Goal: Information Seeking & Learning: Check status

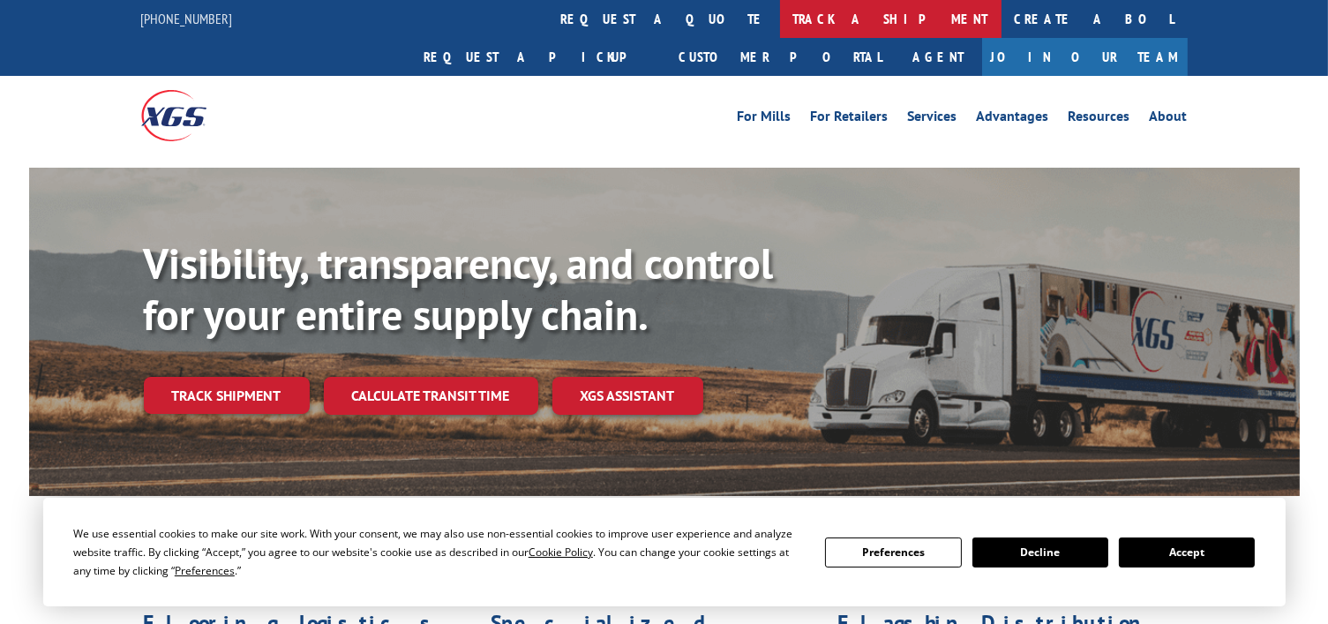
click at [780, 11] on link "track a shipment" at bounding box center [891, 19] width 222 height 38
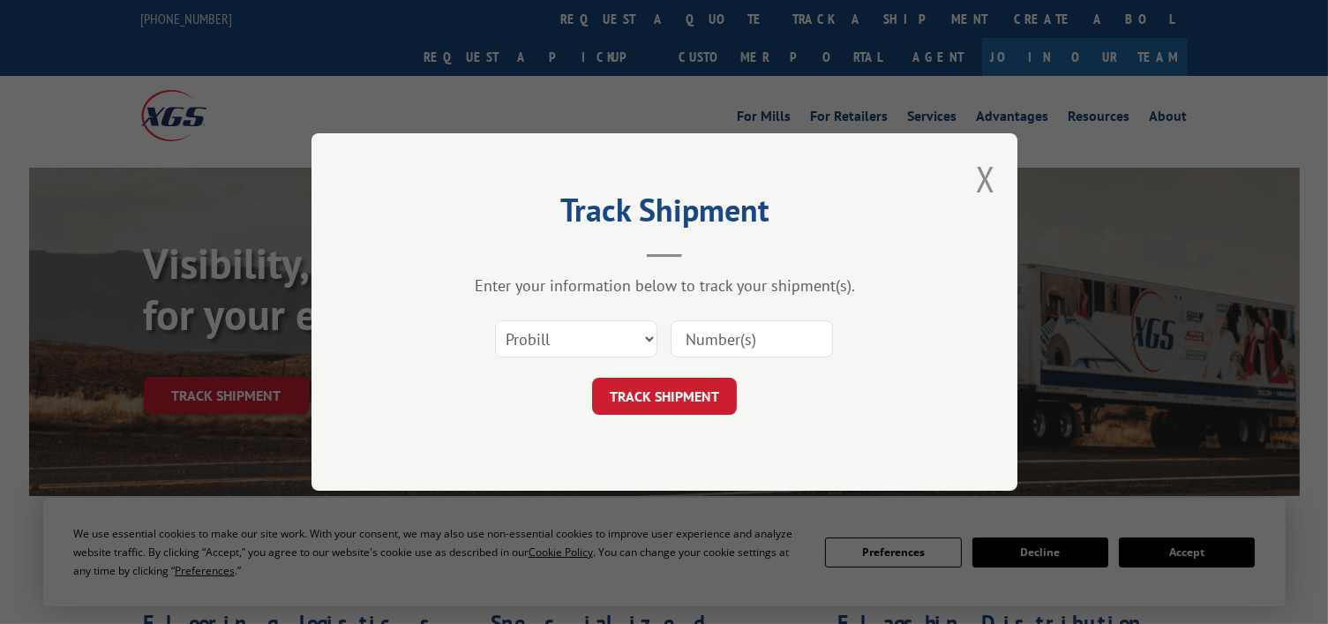
click at [644, 21] on div "Track Shipment Enter your information below to track your shipment(s). Select c…" at bounding box center [664, 312] width 1328 height 624
click at [561, 352] on select "Select category... Probill BOL PO" at bounding box center [576, 338] width 162 height 37
select select "bol"
click at [495, 320] on select "Select category... Probill BOL PO" at bounding box center [576, 338] width 162 height 37
click at [704, 332] on input at bounding box center [752, 338] width 162 height 37
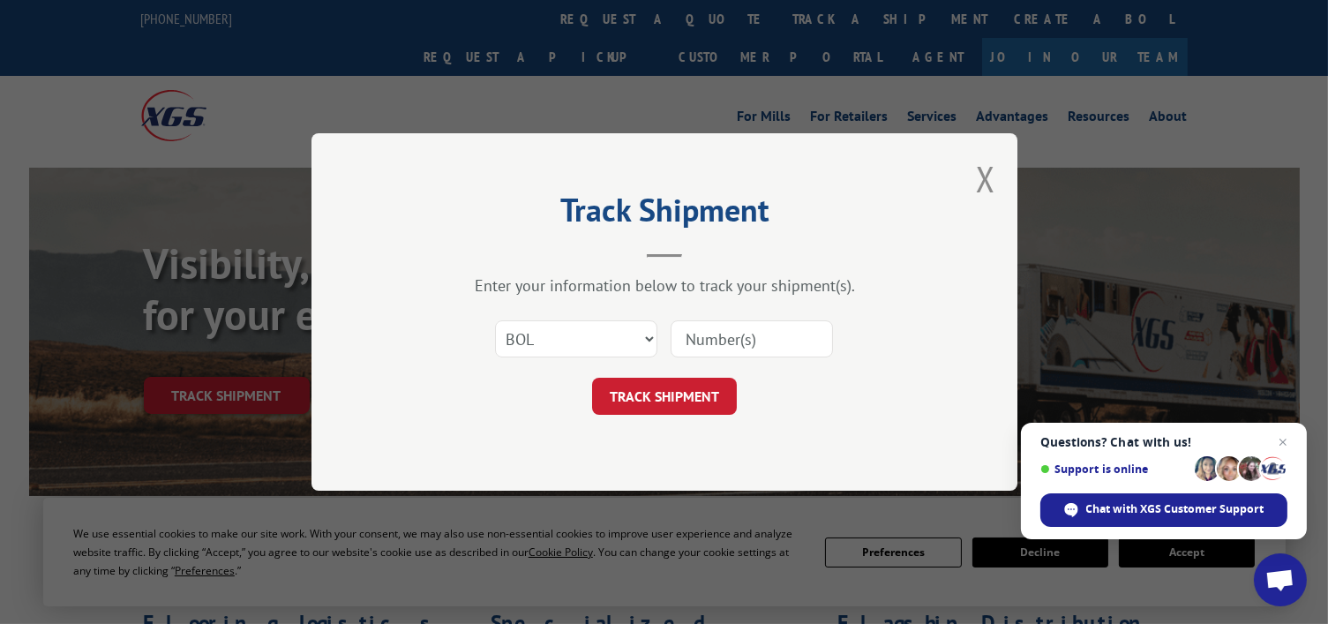
paste input "974569"
type input "974569"
click at [666, 386] on button "TRACK SHIPMENT" at bounding box center [664, 396] width 145 height 37
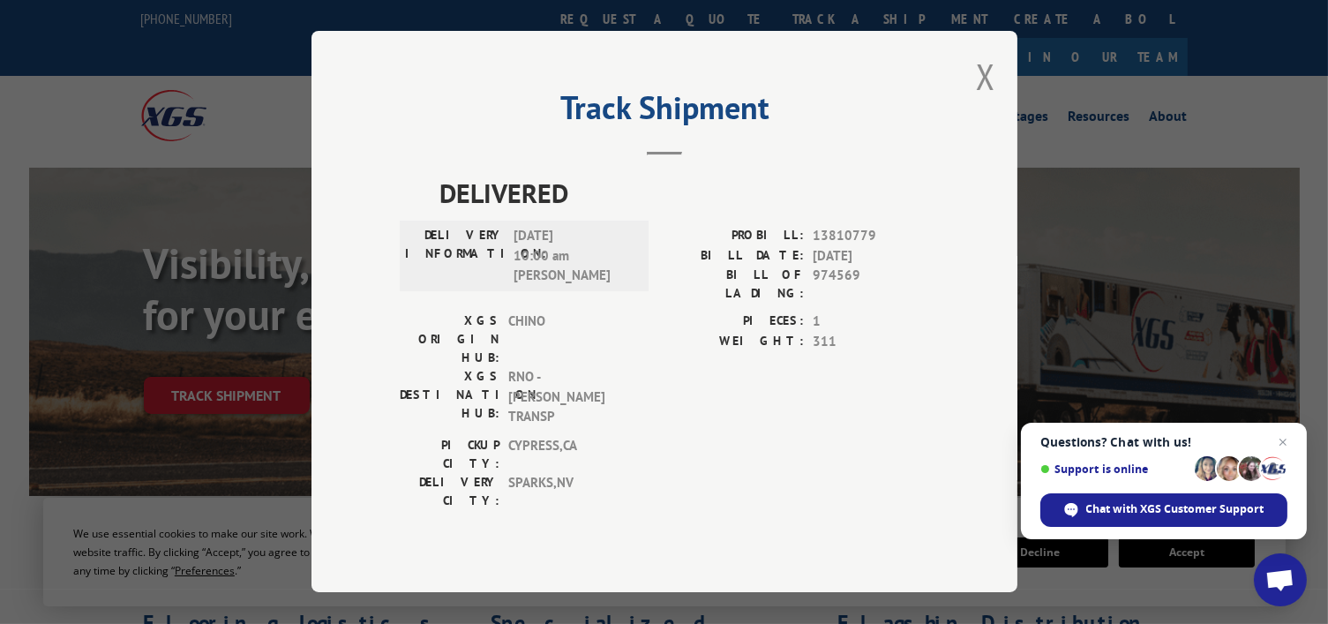
drag, startPoint x: 977, startPoint y: 102, endPoint x: 648, endPoint y: 83, distance: 329.8
click at [975, 103] on div "Track Shipment DELIVERED DELIVERY INFORMATION: [DATE] 10:00 am [PERSON_NAME] PR…" at bounding box center [665, 311] width 706 height 561
click at [992, 100] on button "Close modal" at bounding box center [985, 76] width 19 height 47
